Goal: Task Accomplishment & Management: Manage account settings

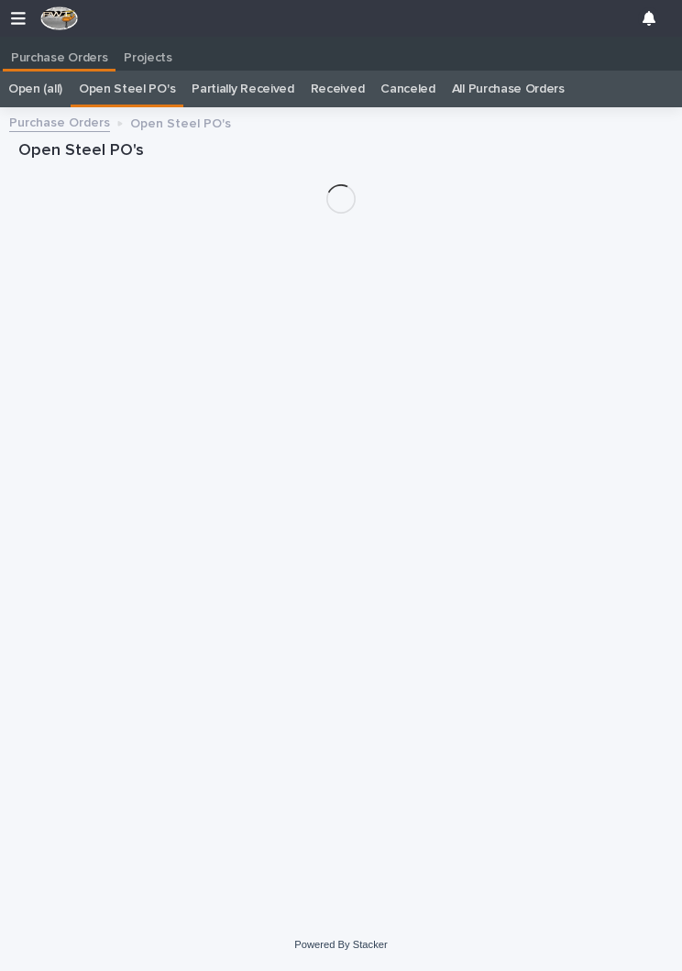
scroll to position [0, 8]
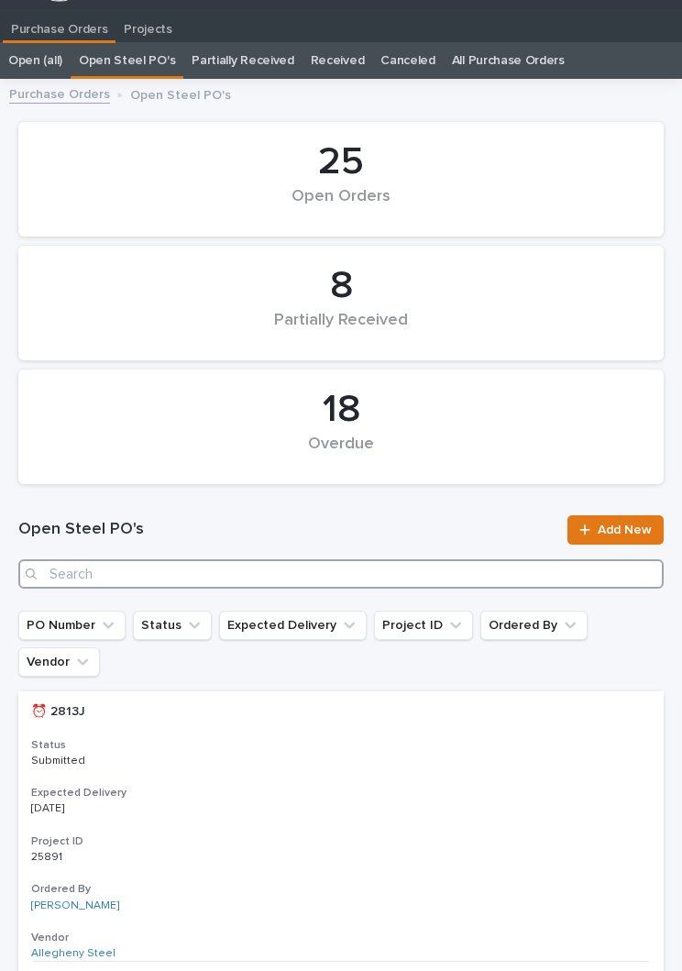
click at [259, 574] on input "Search" at bounding box center [340, 573] width 645 height 29
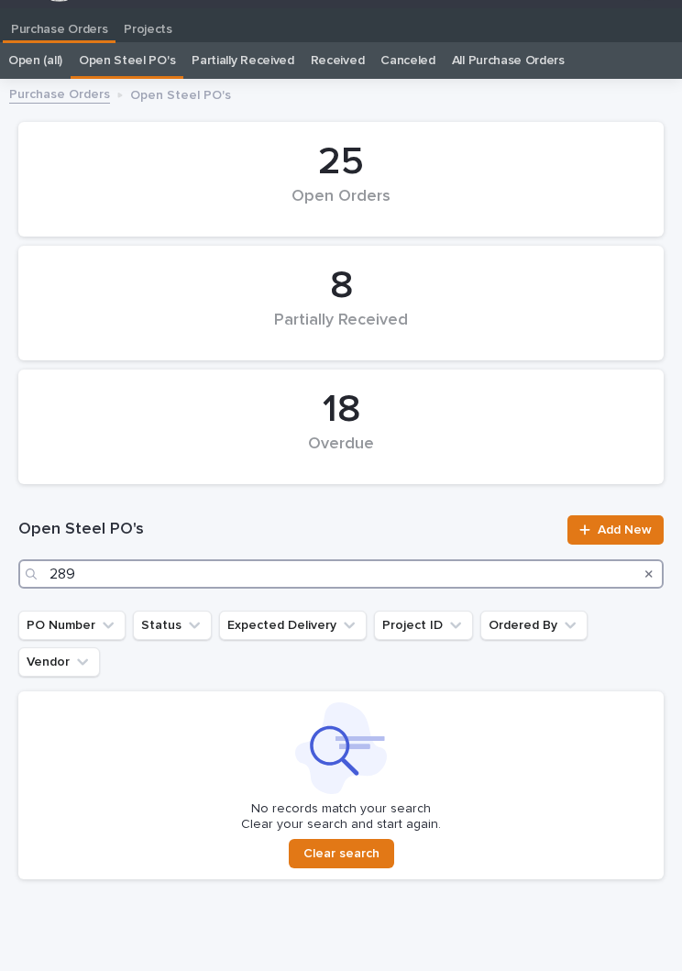
type input "2891"
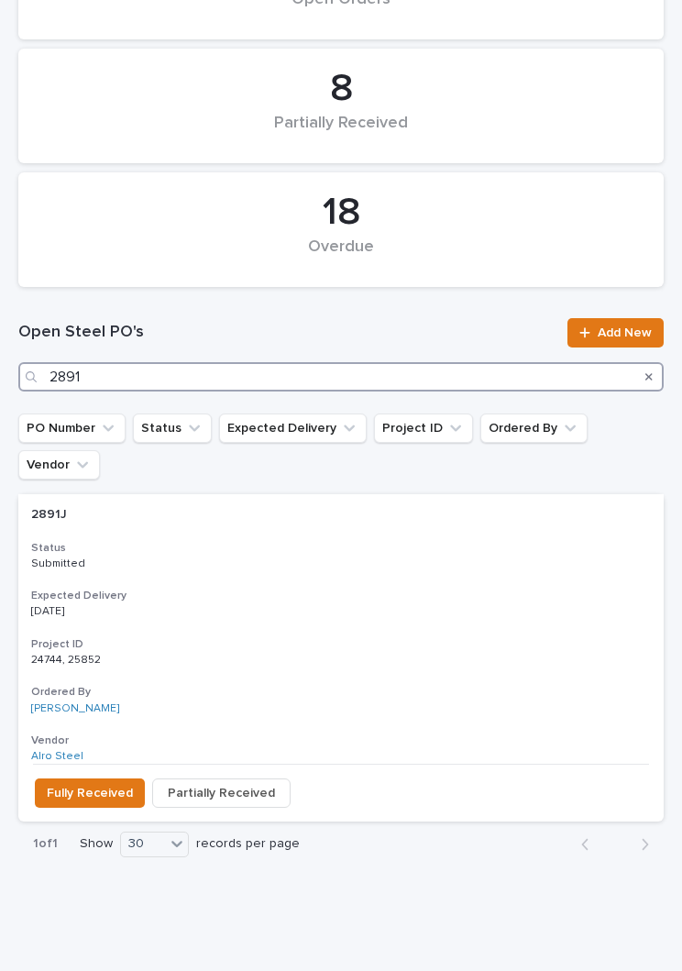
scroll to position [225, 0]
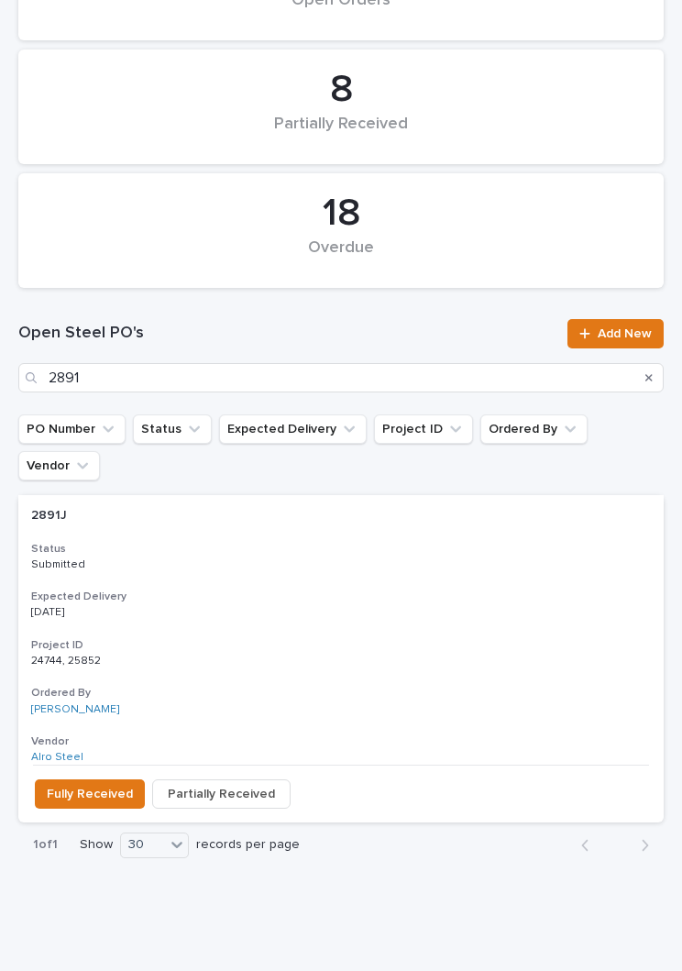
click at [399, 543] on div "2891J 2891J Status Submitted Expected Delivery [DATE] Project ID 24744, 25852 2…" at bounding box center [340, 630] width 645 height 270
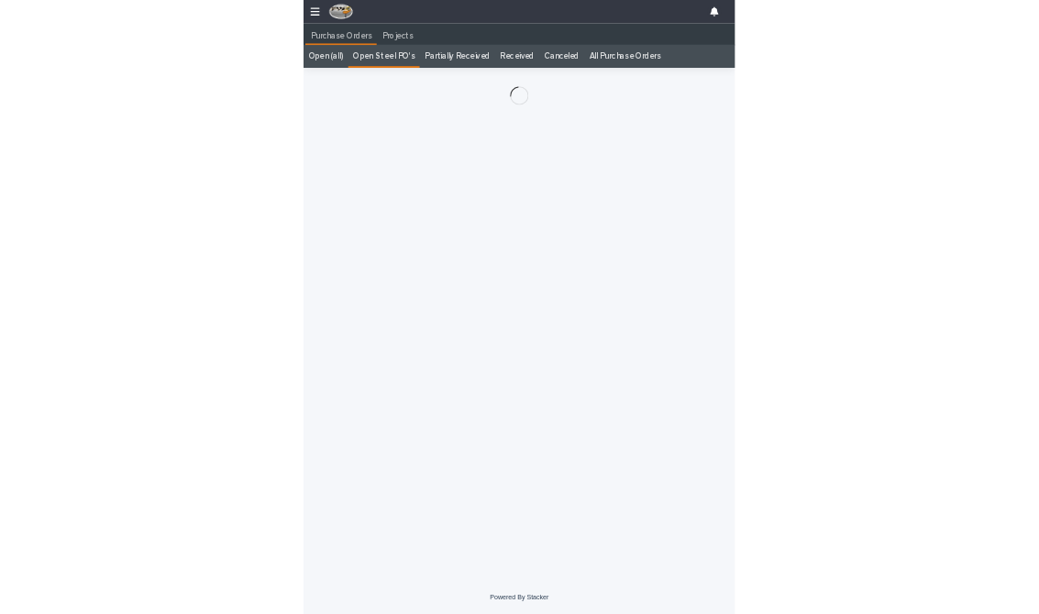
scroll to position [28, 0]
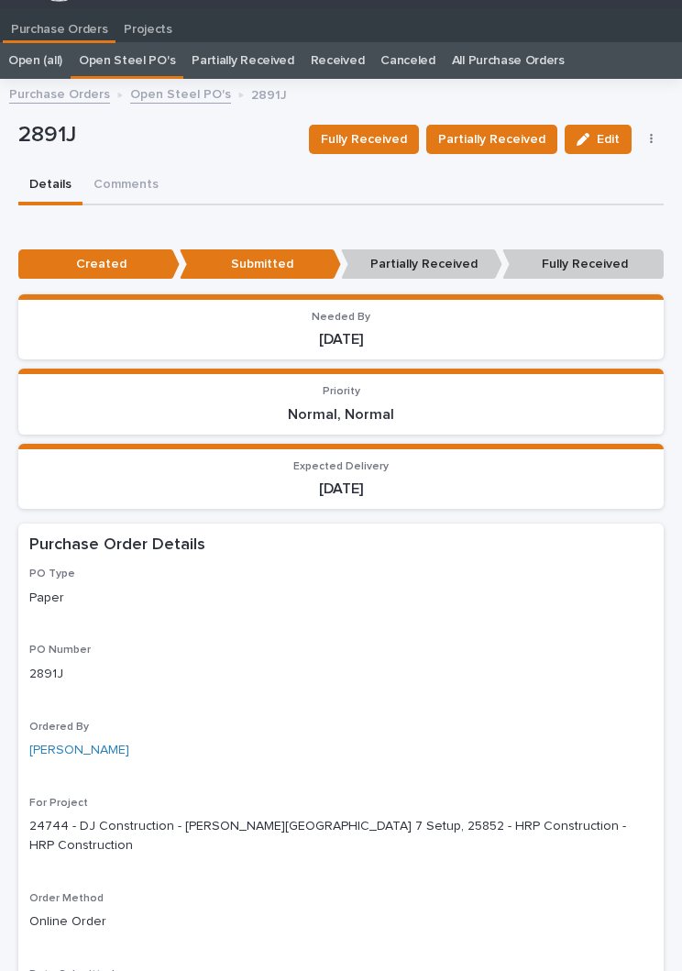
click at [379, 137] on span "Fully Received" at bounding box center [364, 139] width 86 height 22
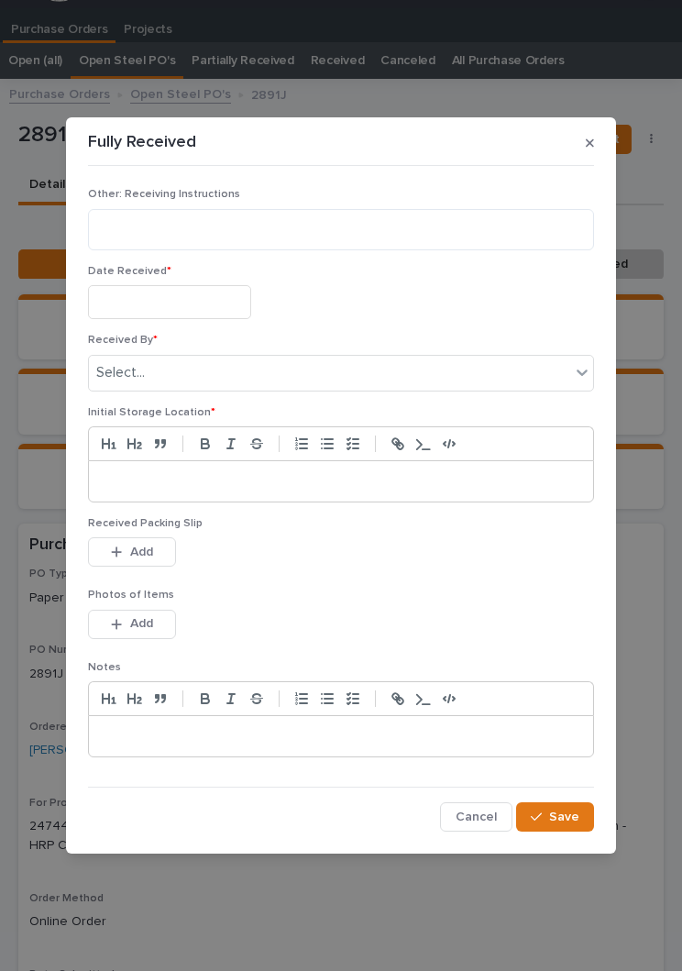
click at [195, 293] on input "text" at bounding box center [169, 302] width 163 height 34
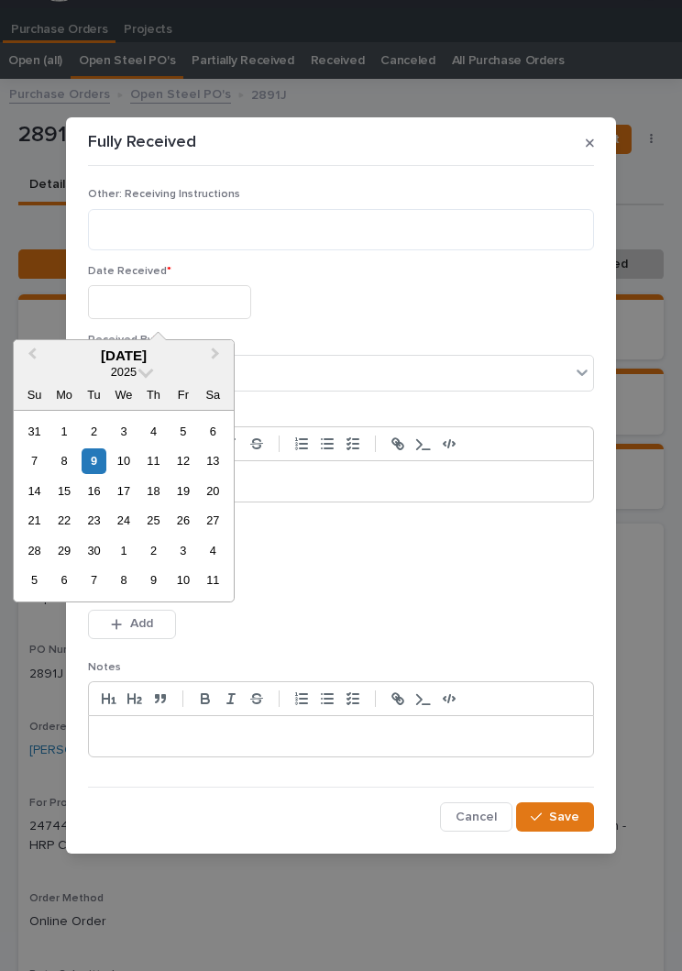
click at [105, 462] on div "9" at bounding box center [94, 460] width 25 height 25
type input "**********"
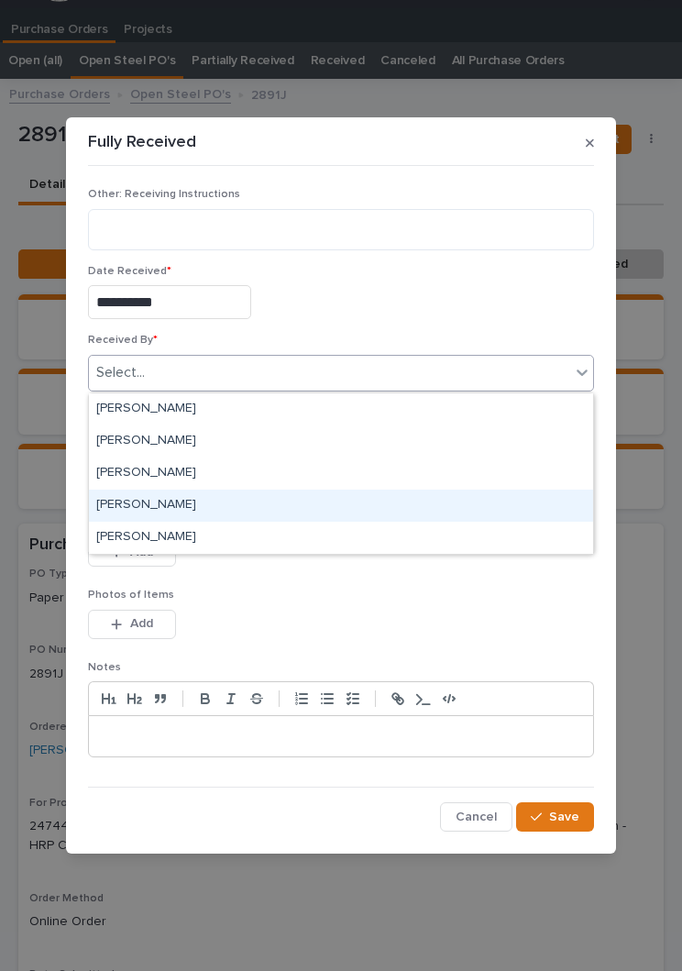
click at [241, 505] on div "[PERSON_NAME]" at bounding box center [341, 506] width 504 height 32
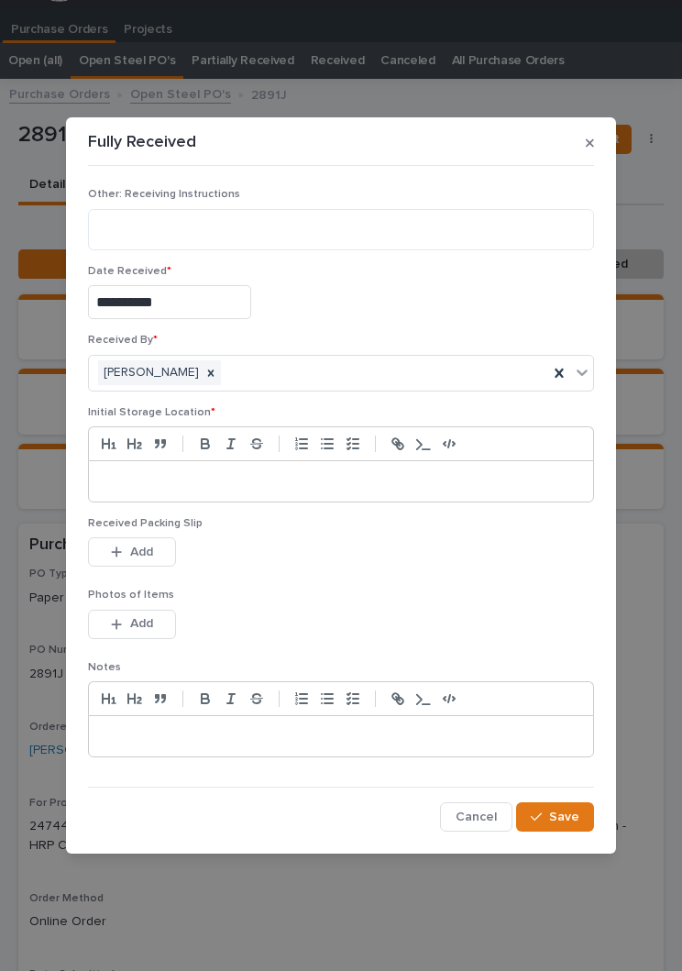
click at [340, 468] on div at bounding box center [341, 481] width 504 height 40
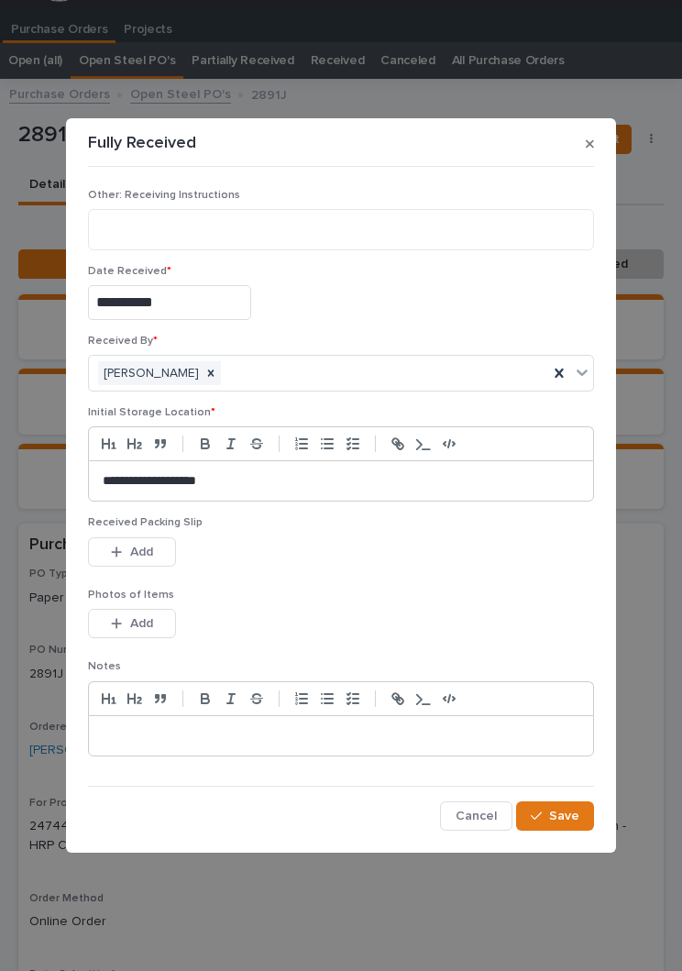
click at [369, 568] on div "This file cannot be opened Download File Add" at bounding box center [341, 555] width 506 height 37
click at [368, 568] on div "This file cannot be opened Download File Add" at bounding box center [341, 555] width 506 height 37
click at [142, 547] on span "Add" at bounding box center [141, 552] width 23 height 17
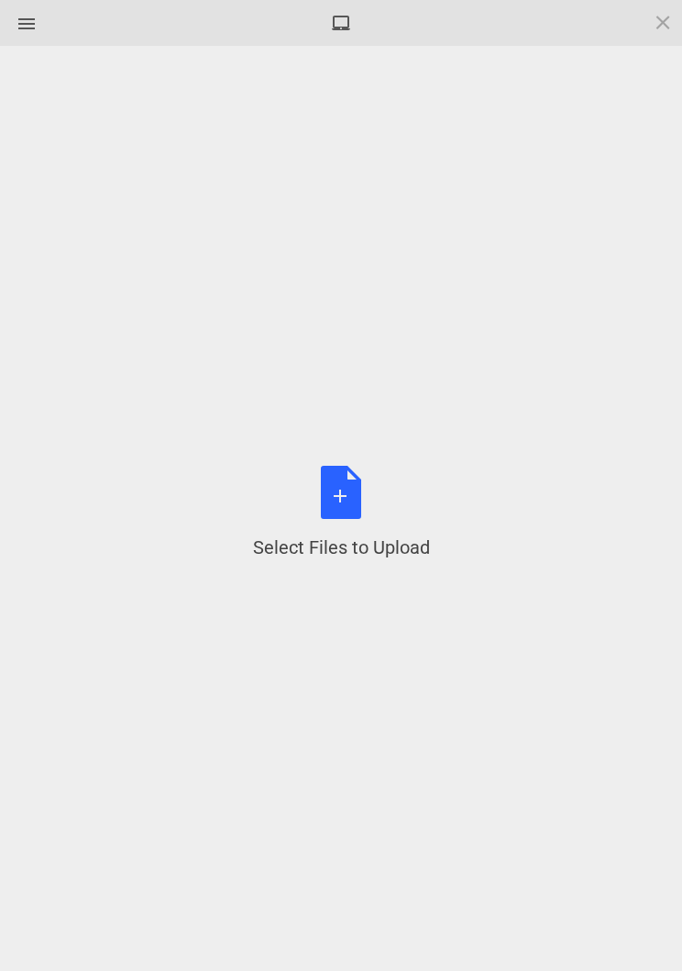
click at [356, 513] on div "Select Files to Upload or Drag and Drop, Copy and Paste Files" at bounding box center [341, 513] width 177 height 94
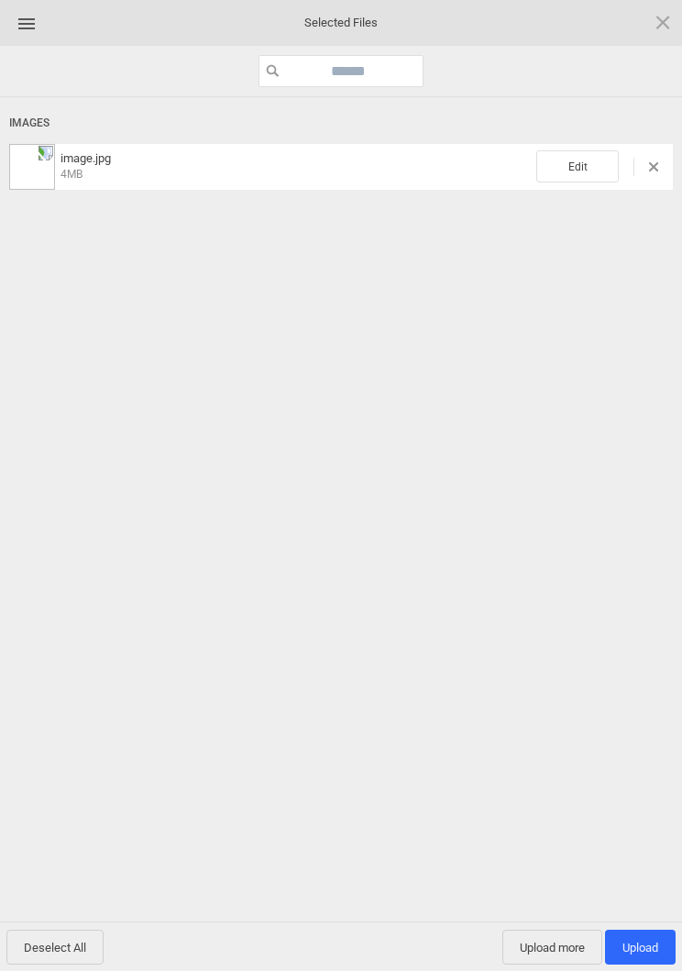
click at [589, 171] on span "Edit" at bounding box center [577, 166] width 83 height 32
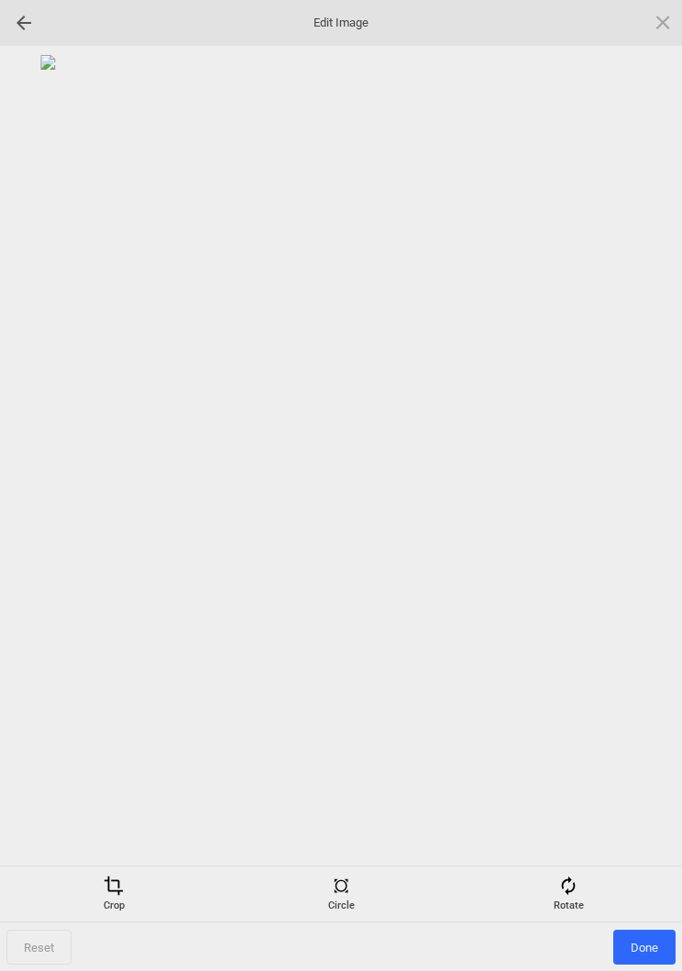
click at [580, 897] on div "Rotate" at bounding box center [568, 893] width 218 height 37
click at [636, 478] on div at bounding box center [641, 486] width 46 height 46
click at [635, 478] on div at bounding box center [641, 486] width 46 height 46
click at [644, 471] on div at bounding box center [641, 486] width 46 height 46
click at [633, 479] on div at bounding box center [641, 486] width 46 height 46
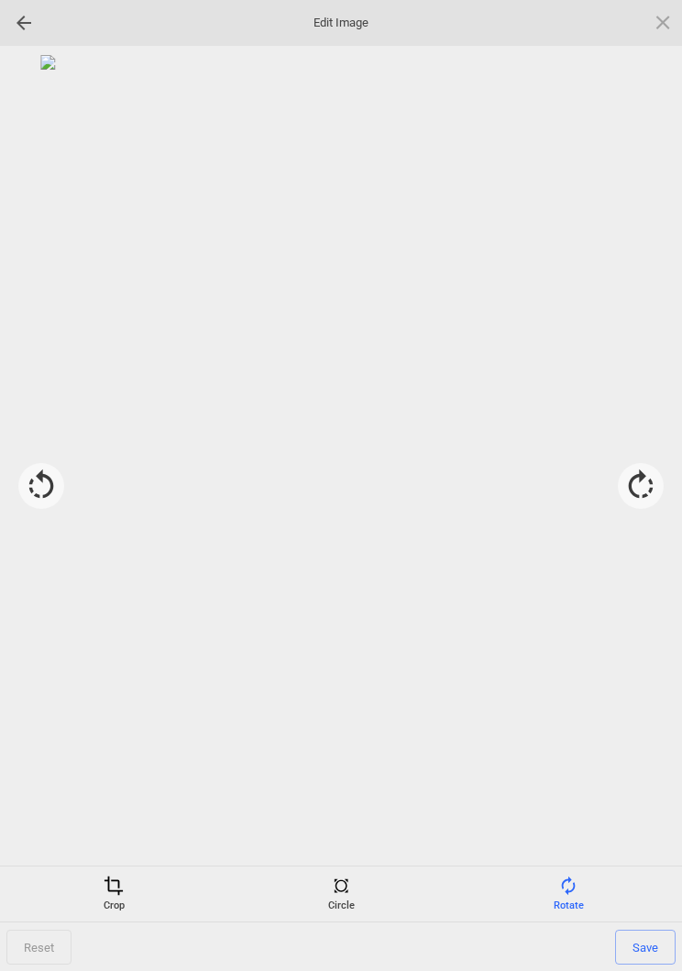
click at [115, 893] on span at bounding box center [114, 885] width 20 height 20
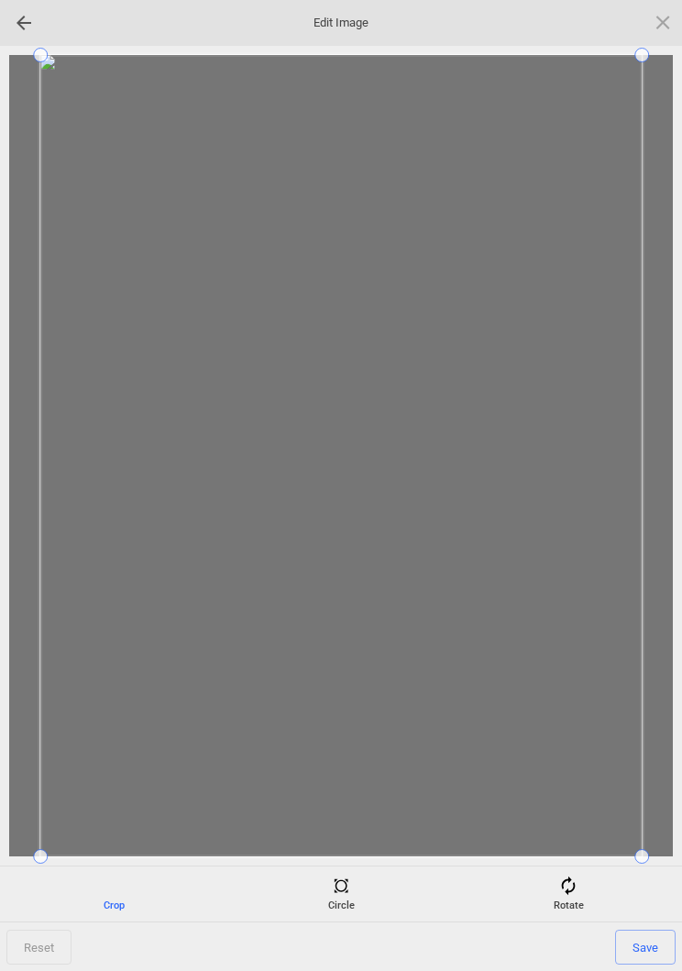
click at [655, 838] on div at bounding box center [341, 455] width 664 height 801
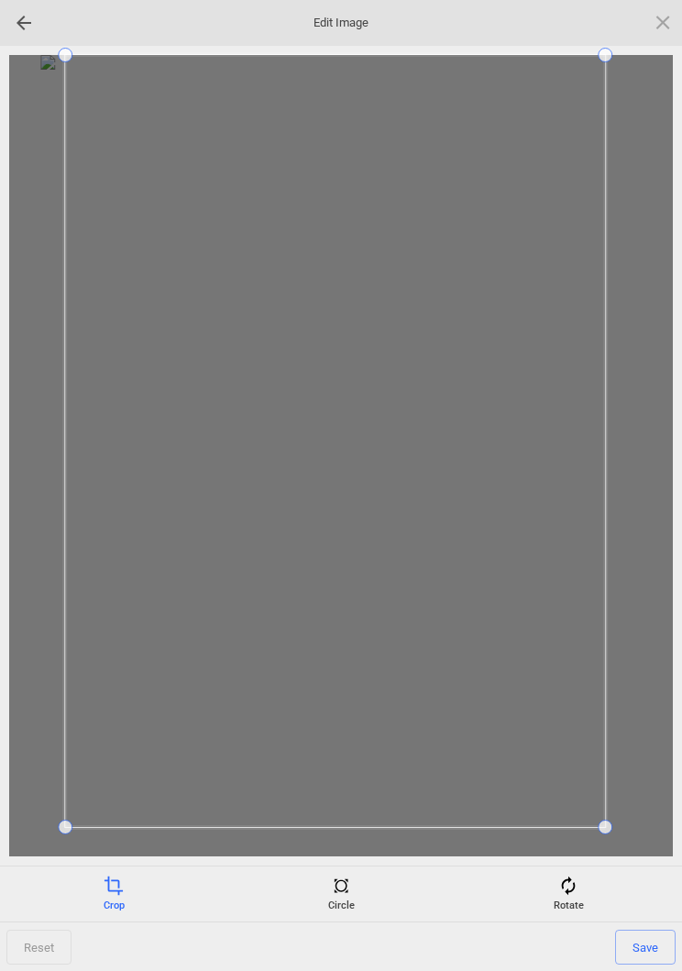
click at [43, 831] on div at bounding box center [341, 455] width 664 height 801
click at [649, 950] on span "Save" at bounding box center [645, 947] width 61 height 35
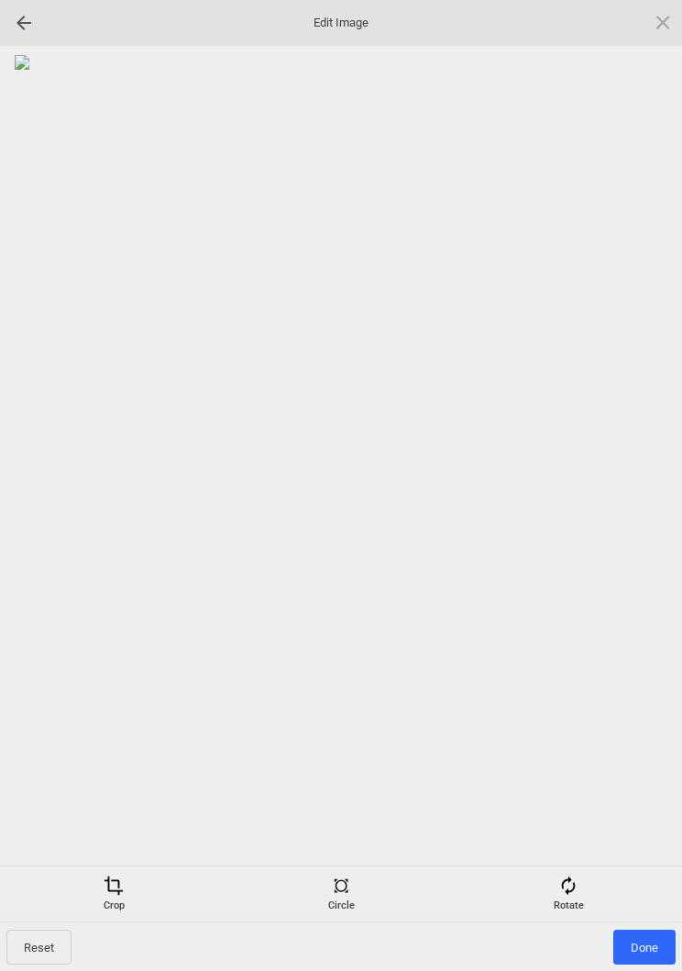
click at [649, 948] on span "Done" at bounding box center [644, 947] width 62 height 35
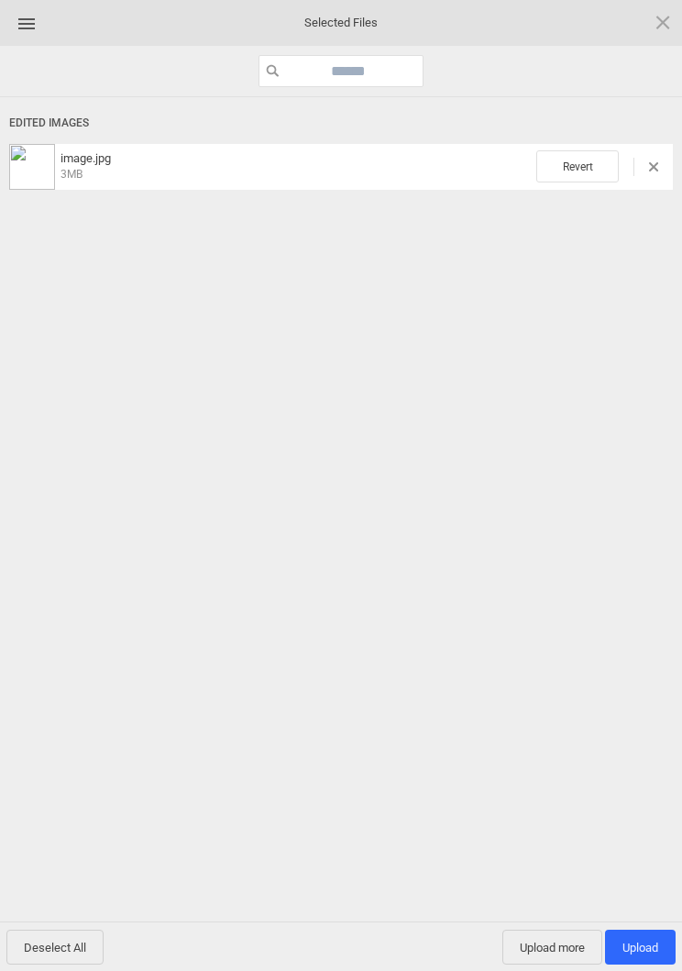
click at [549, 953] on span "Upload more" at bounding box center [552, 947] width 100 height 35
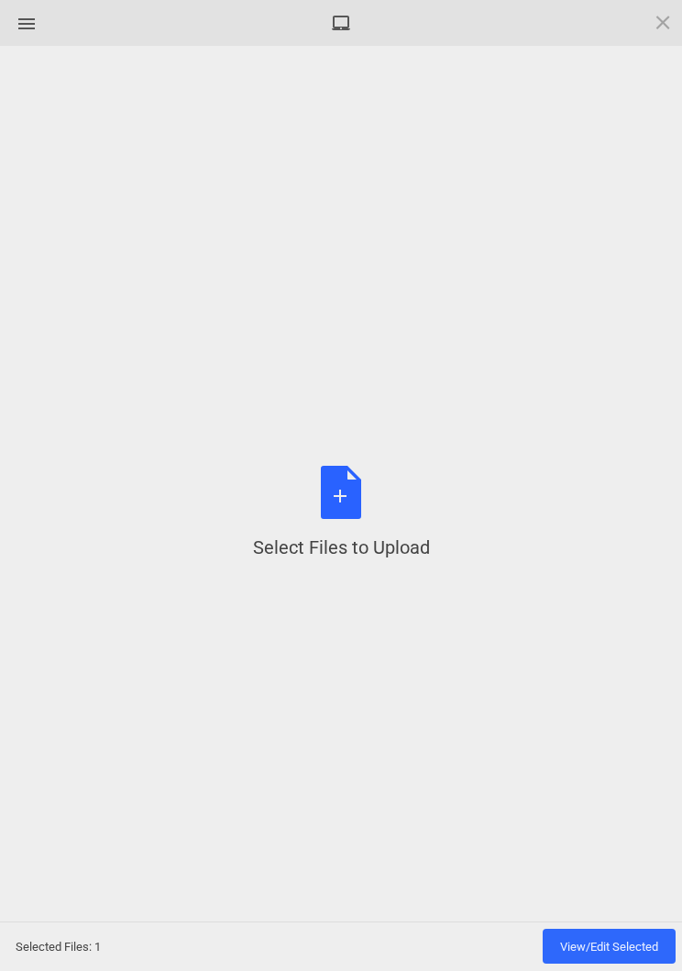
click at [354, 480] on div "Select Files to Upload or Drag and Drop, Copy and Paste Files" at bounding box center [341, 513] width 177 height 94
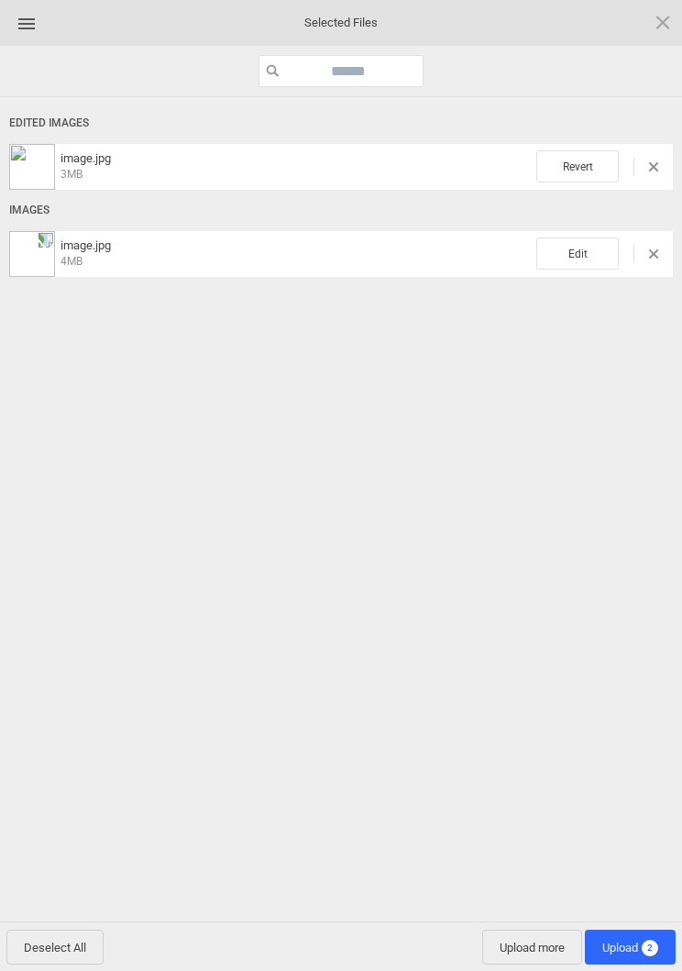
click at [582, 260] on span "Edit" at bounding box center [577, 253] width 83 height 32
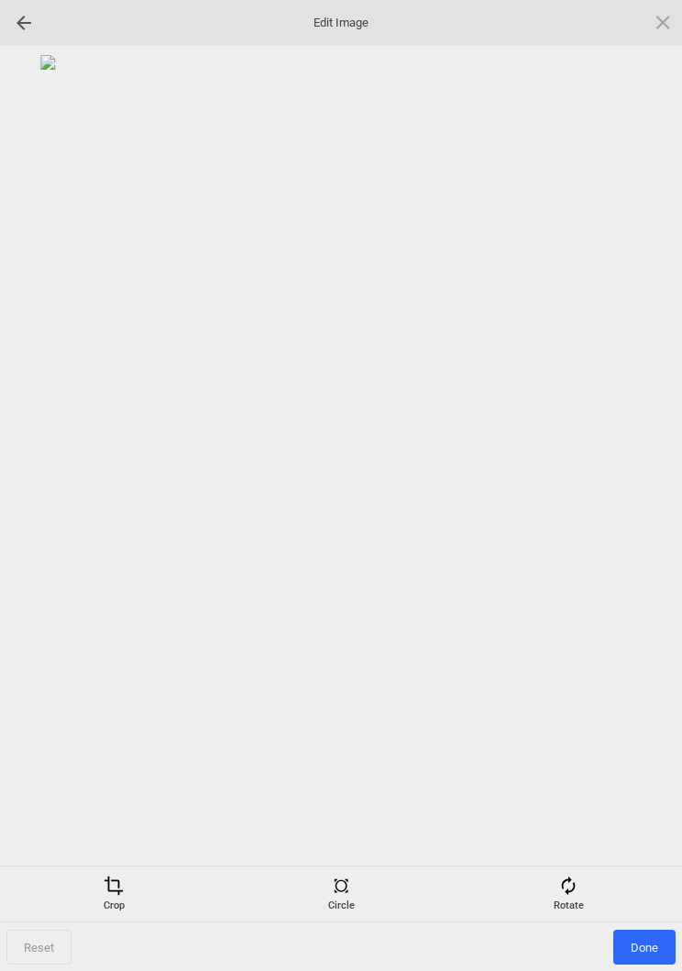
click at [589, 893] on div "Rotate" at bounding box center [568, 893] width 218 height 37
click at [651, 479] on div at bounding box center [641, 486] width 46 height 46
click at [650, 479] on div at bounding box center [641, 486] width 46 height 46
click at [662, 481] on div at bounding box center [641, 486] width 46 height 46
click at [658, 474] on div at bounding box center [641, 486] width 46 height 46
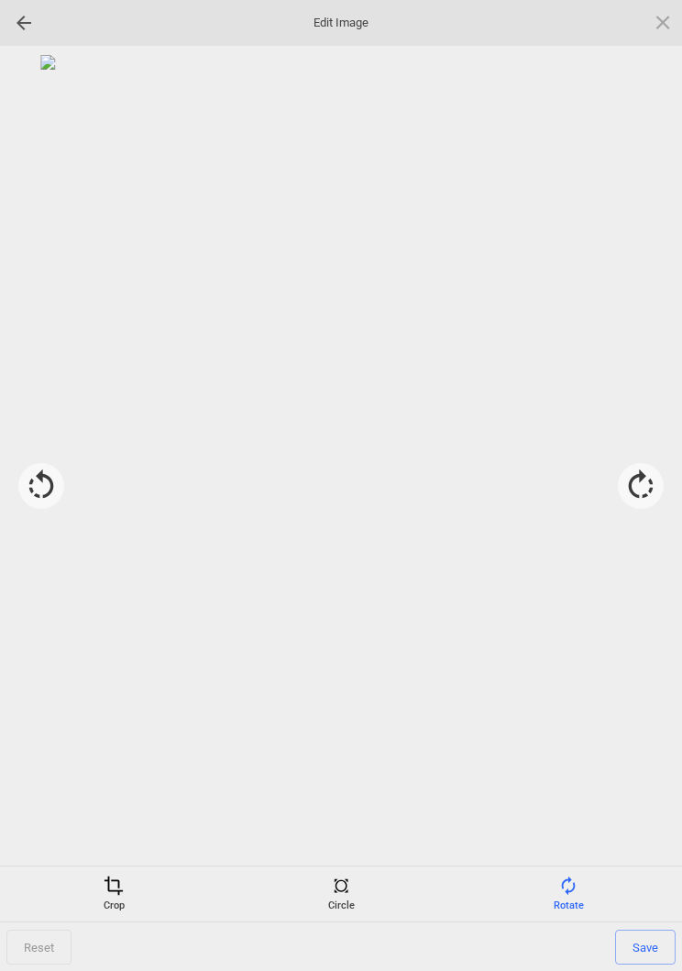
click at [134, 886] on div "Crop" at bounding box center [114, 893] width 218 height 37
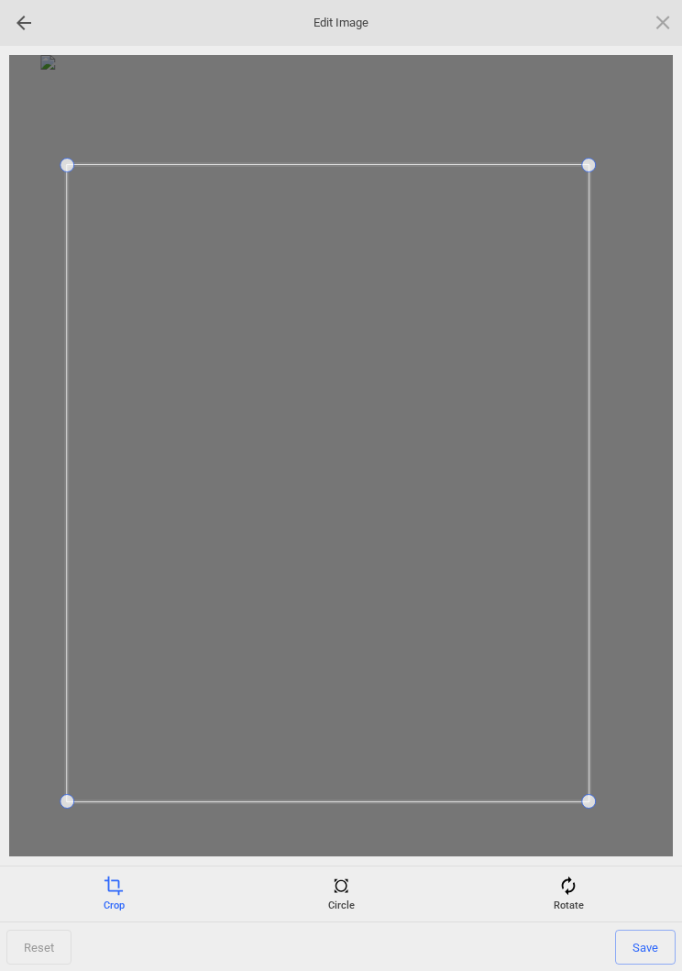
click at [656, 948] on span "Save" at bounding box center [645, 947] width 61 height 35
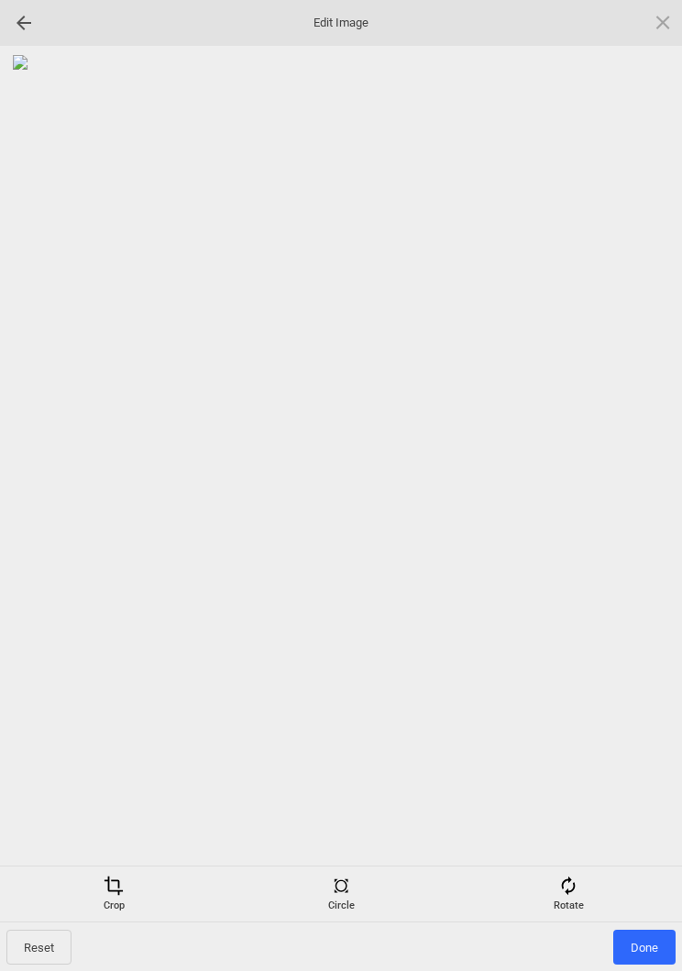
click at [648, 942] on span "Done" at bounding box center [644, 947] width 62 height 35
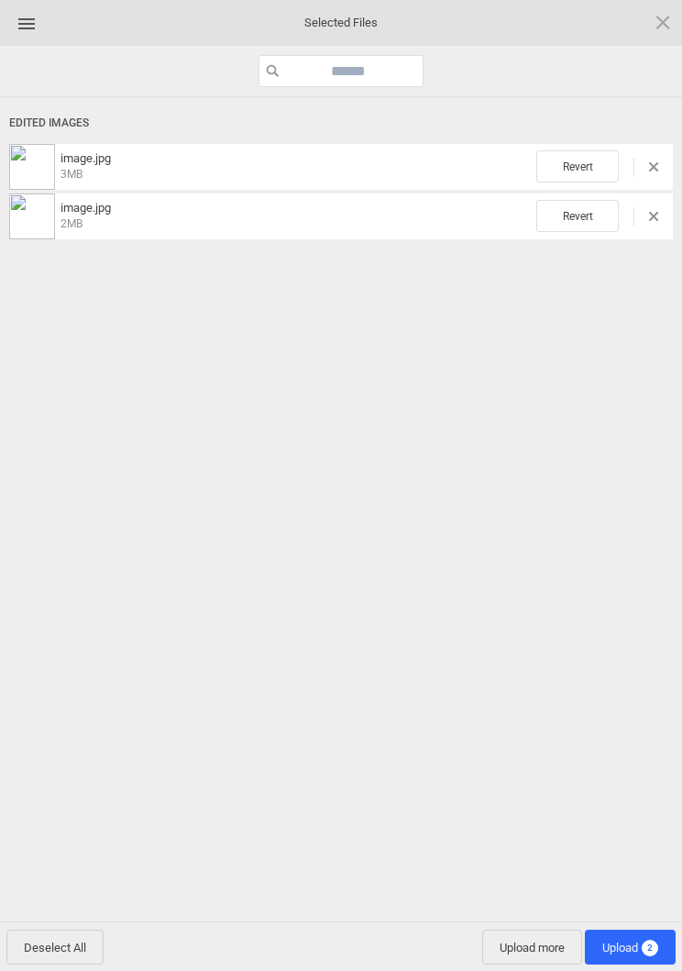
click at [636, 948] on span "Upload 2" at bounding box center [630, 948] width 56 height 14
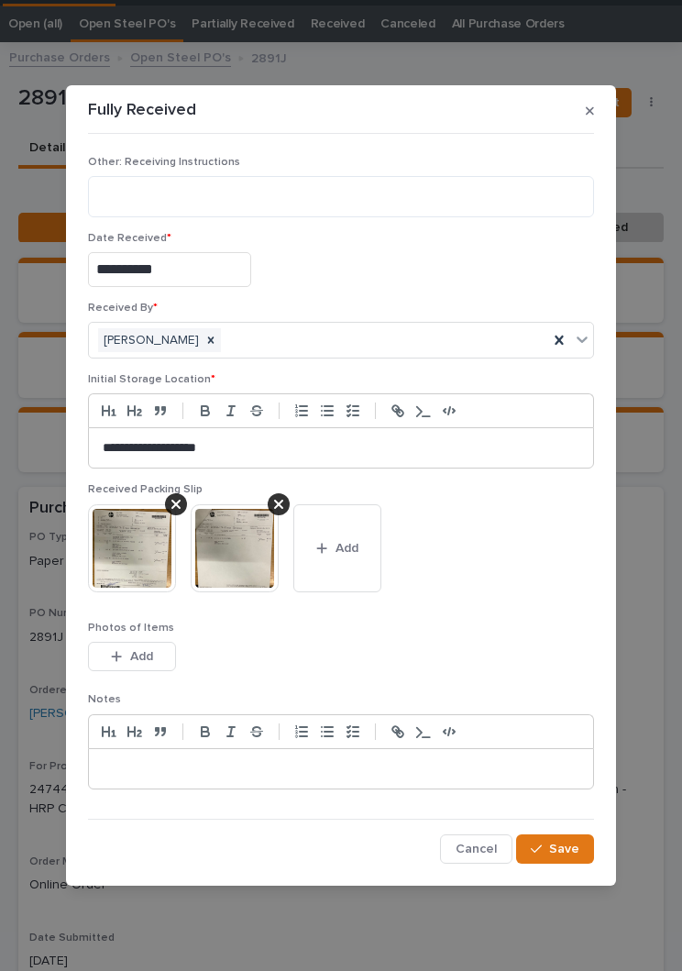
scroll to position [71, 0]
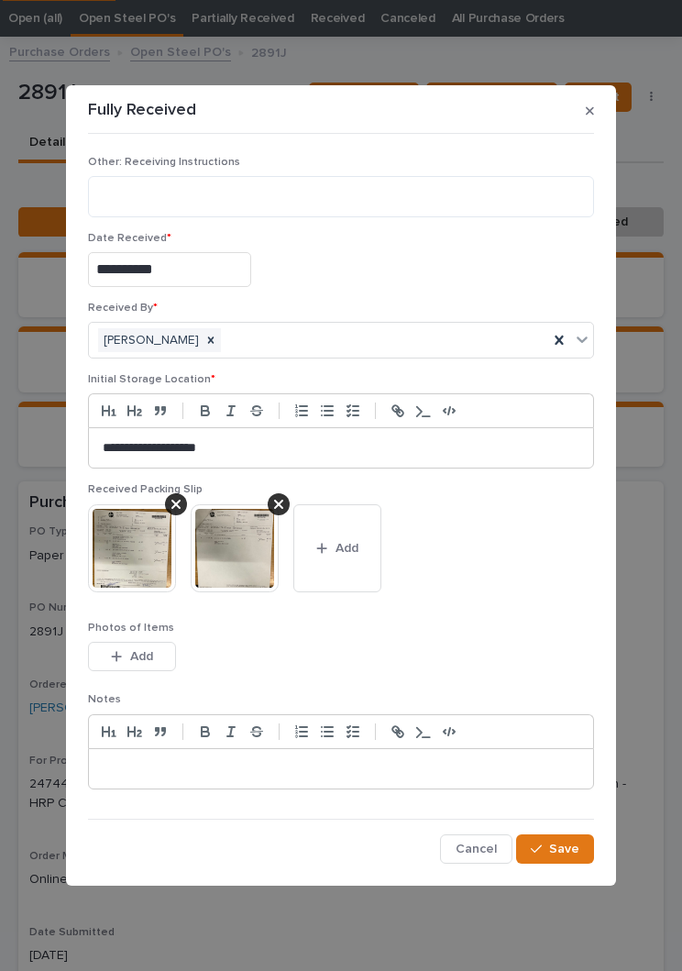
click at [570, 828] on div "**********" at bounding box center [341, 502] width 506 height 723
click at [585, 857] on button "Save" at bounding box center [555, 848] width 78 height 29
